Goal: Find specific page/section: Find specific page/section

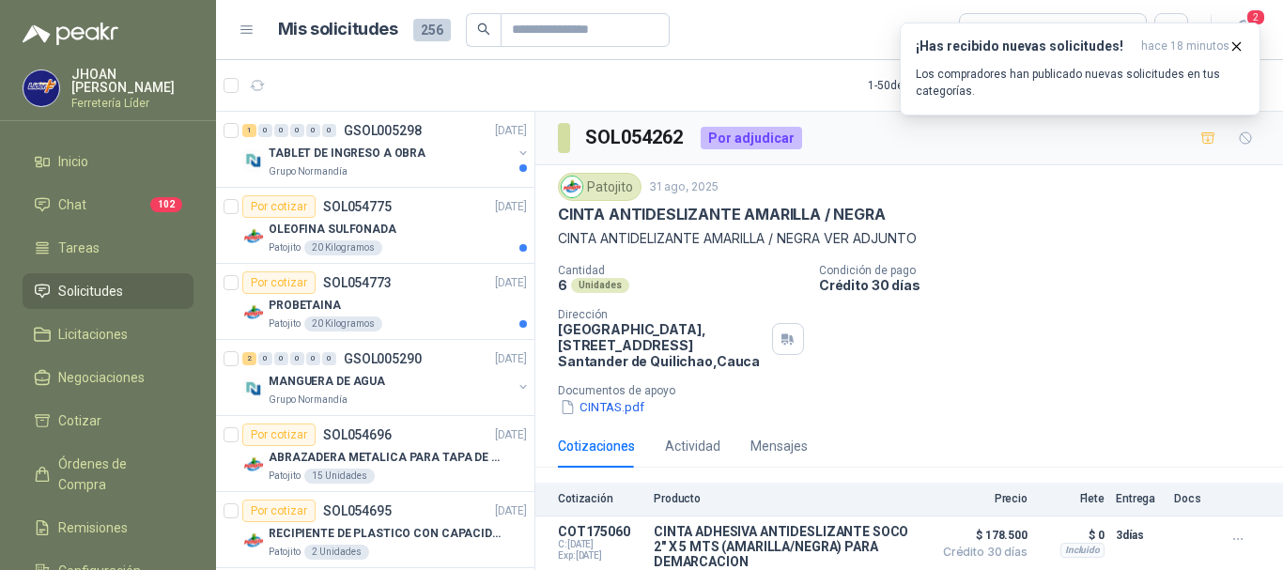
scroll to position [40, 0]
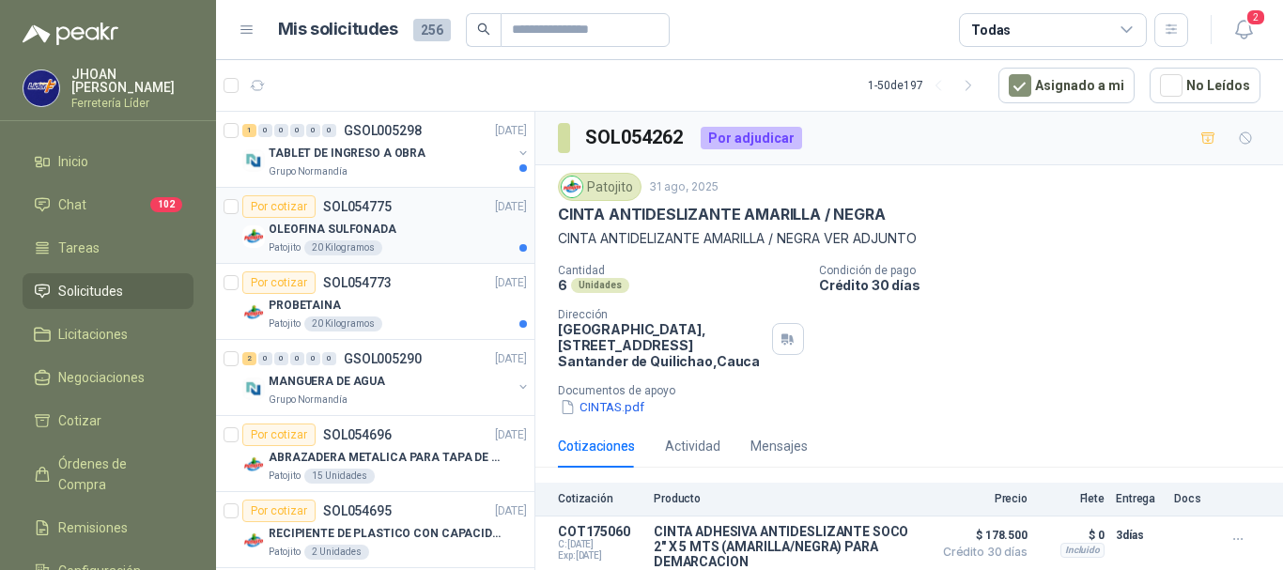
click at [386, 214] on div "Por cotizar SOL054775" at bounding box center [316, 206] width 149 height 23
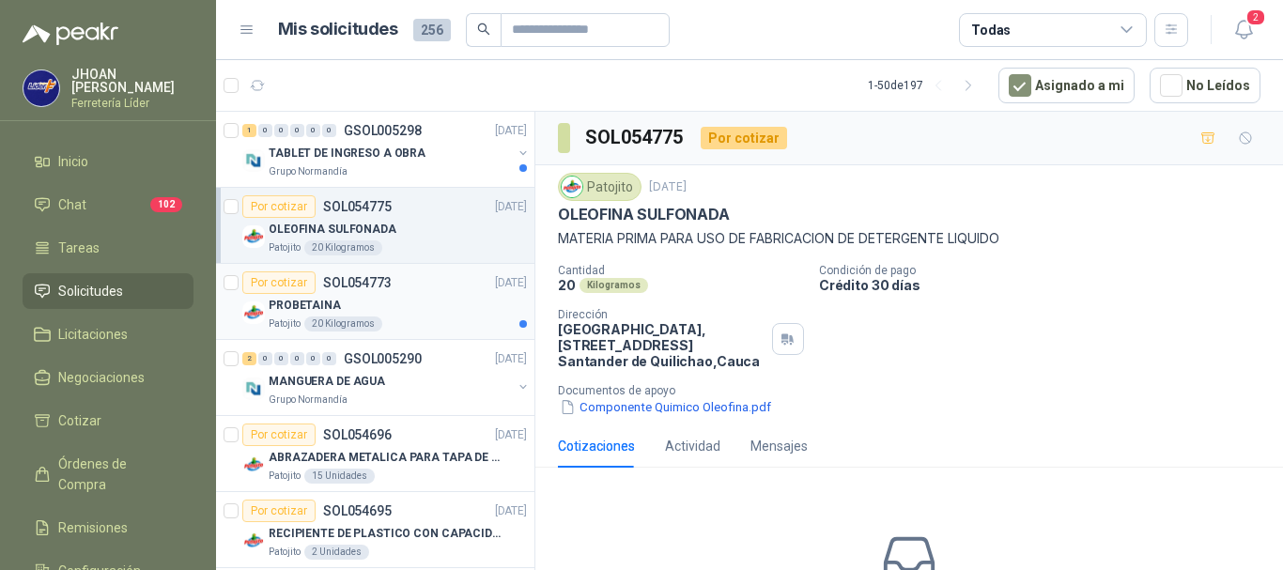
click at [424, 317] on div "Patojito 20 Kilogramos" at bounding box center [398, 324] width 258 height 15
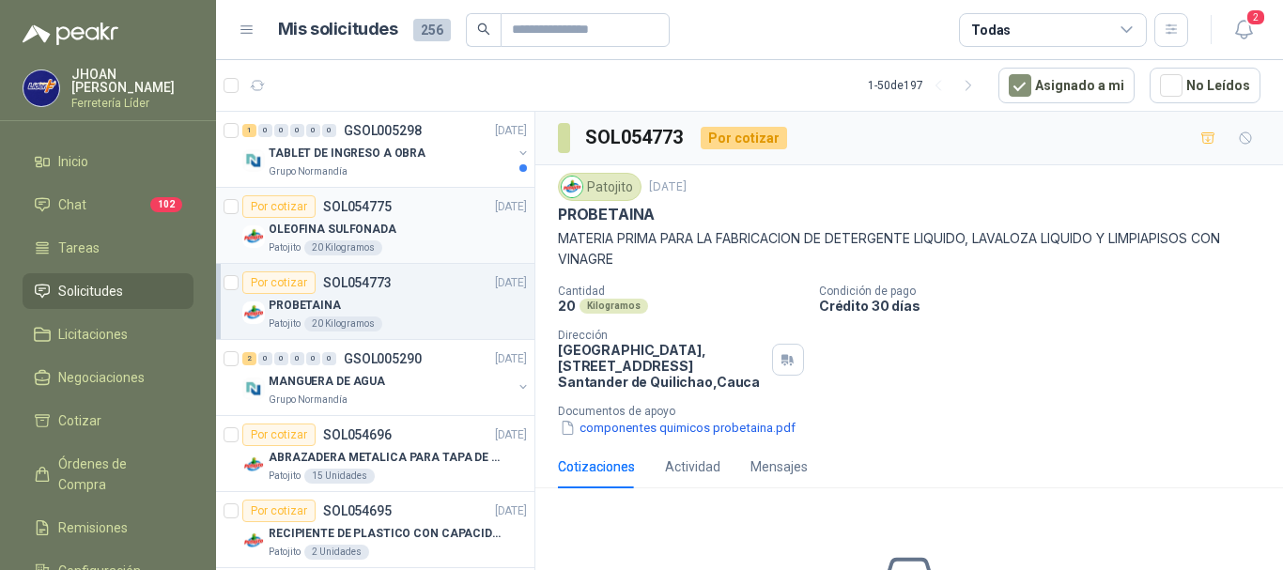
click at [419, 193] on article "Por cotizar SOL054775 03/09/25 OLEOFINA SULFONADA Patojito 20 Kilogramos" at bounding box center [375, 226] width 318 height 76
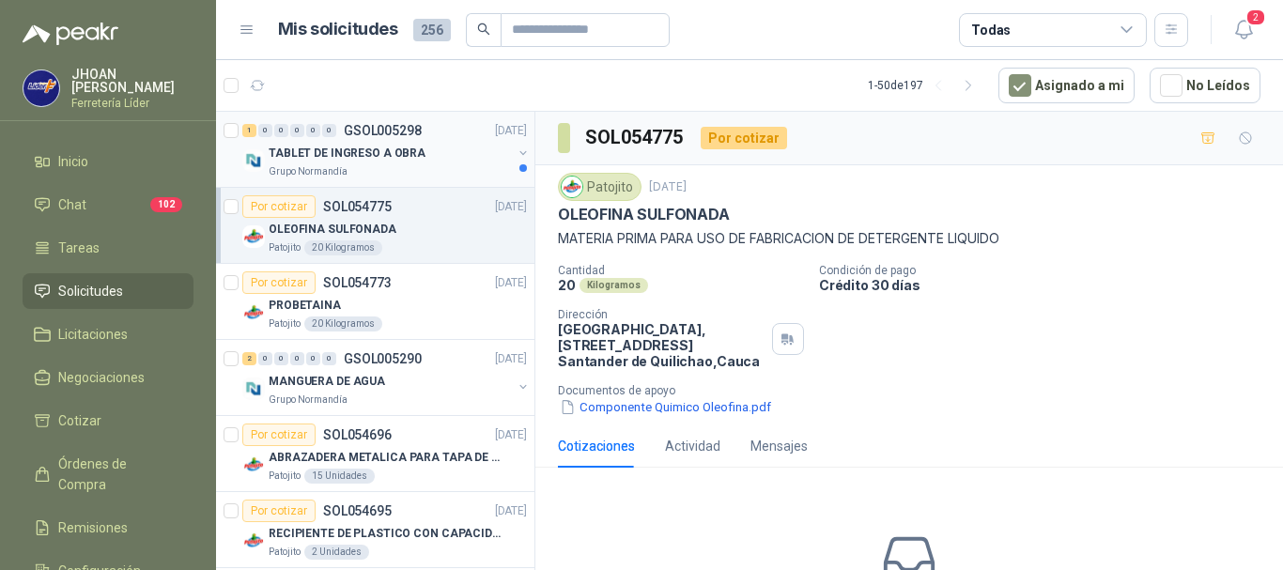
click at [404, 173] on div "Grupo Normandía" at bounding box center [390, 171] width 243 height 15
